Goal: Task Accomplishment & Management: Manage account settings

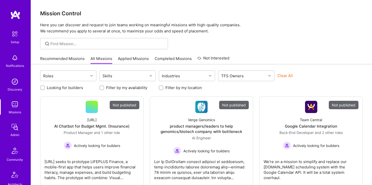
click at [15, 133] on div "Admin" at bounding box center [14, 134] width 9 height 5
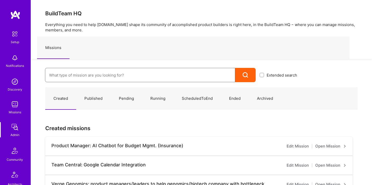
click at [85, 70] on input at bounding box center [140, 75] width 182 height 13
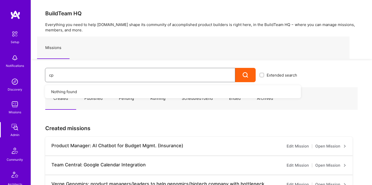
type input "c"
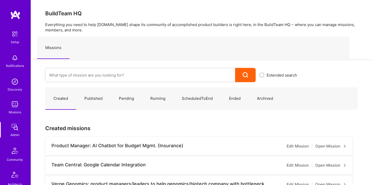
click at [91, 62] on div "Extended search" at bounding box center [166, 70] width 270 height 23
click at [91, 76] on input at bounding box center [140, 75] width 182 height 13
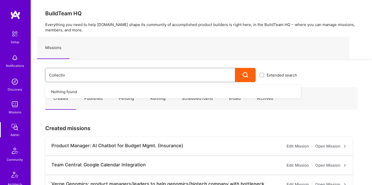
type input "Collective"
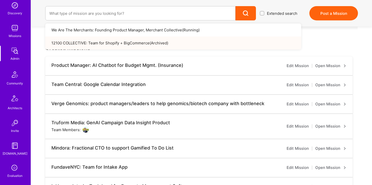
scroll to position [73, 0]
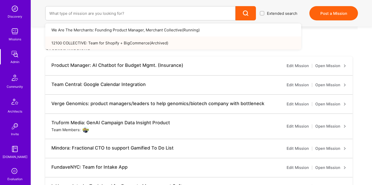
click at [11, 38] on div "Missions" at bounding box center [15, 39] width 13 height 5
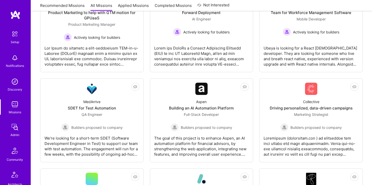
scroll to position [216, 0]
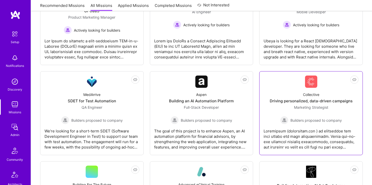
click at [322, 102] on div "Driving personalized, data-driven campaigns" at bounding box center [311, 100] width 83 height 5
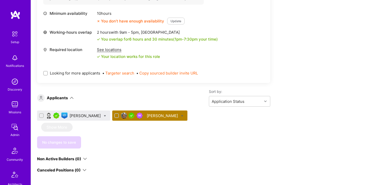
scroll to position [227, 0]
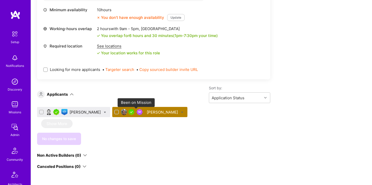
click at [136, 113] on img at bounding box center [139, 112] width 6 height 6
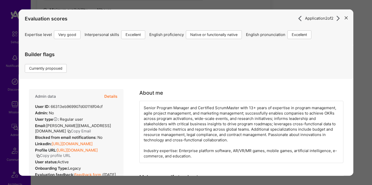
click at [109, 97] on button "Details" at bounding box center [110, 96] width 13 height 15
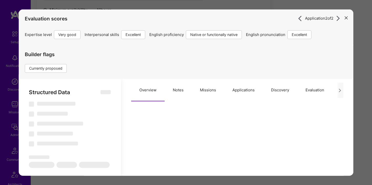
click at [245, 90] on button "Applications" at bounding box center [243, 90] width 39 height 22
select select "Right Now"
select select "5"
select select "7"
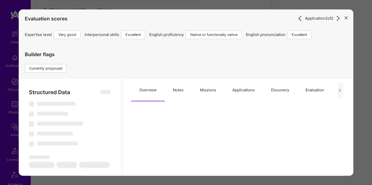
select select "7"
select select "US"
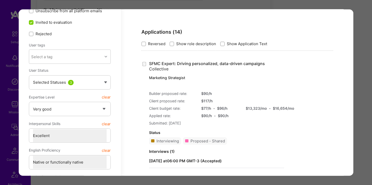
scroll to position [96, 0]
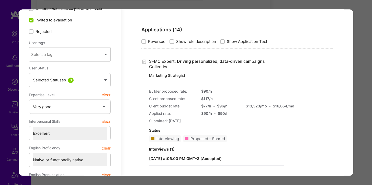
click at [221, 157] on strong "[DATE] 06:00 PM GMT-3 ( Accepted )" at bounding box center [185, 158] width 73 height 5
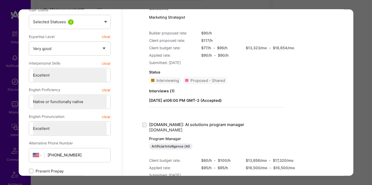
scroll to position [159, 0]
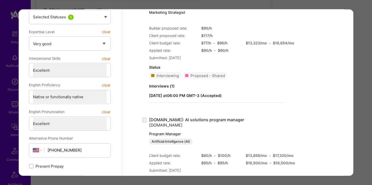
click at [329, 6] on div "Application 2 of 2 Evaluation scores Expertise level Very good Interpersonal sk…" at bounding box center [186, 92] width 372 height 185
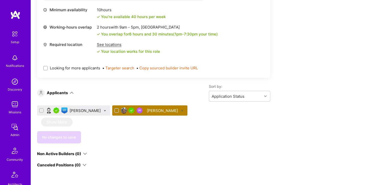
click at [279, 47] on div "Apply for a Mission Role We've proposed builders to SFMC Expert. You can still …" at bounding box center [190, 105] width 307 height 471
